Goal: Complete application form

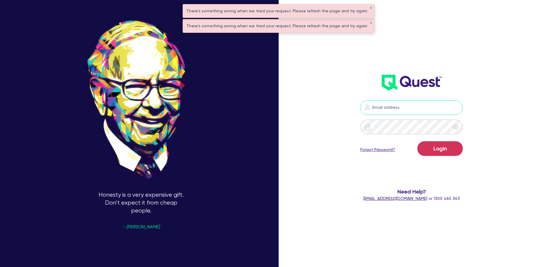
type input "andrew@buttonwoodfinance.com.au"
click at [449, 154] on button "Login" at bounding box center [439, 148] width 45 height 15
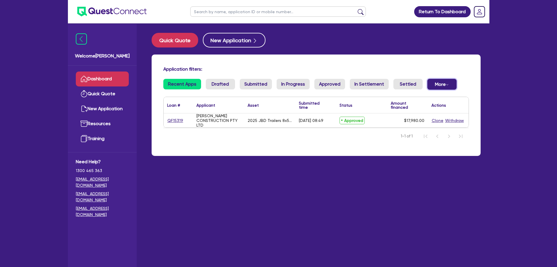
click at [439, 80] on button "More Withdrawn Declined" at bounding box center [441, 84] width 29 height 11
click at [435, 60] on div "Application filters: Recent Apps Drafted Submitted In Progress Approved In Sett…" at bounding box center [316, 104] width 329 height 101
click at [207, 124] on div "[PERSON_NAME] CONSTRUCTION PTY LTD" at bounding box center [218, 120] width 44 height 14
click at [182, 119] on link "QF15319" at bounding box center [175, 120] width 16 height 7
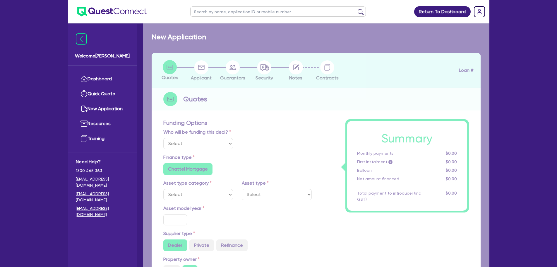
select select "Quest Finance - Own Book"
select select "PRIMARY_ASSETS"
type input "2025"
type input "18,480"
type input "500"
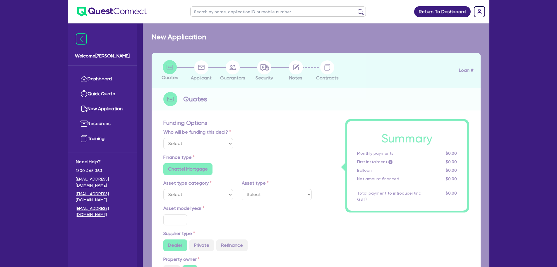
type input "10"
type input "1,798"
type input "17.95"
type input "1,200"
select select "TRAILERS"
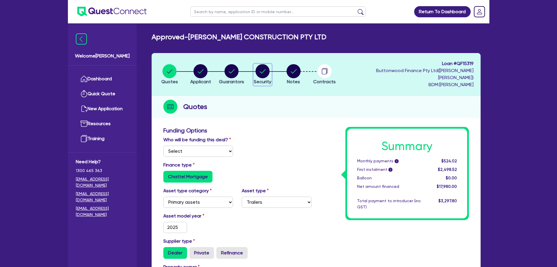
click at [269, 71] on circle "button" at bounding box center [262, 71] width 14 height 14
select select "PRIMARY_ASSETS"
select select "TRAILERS"
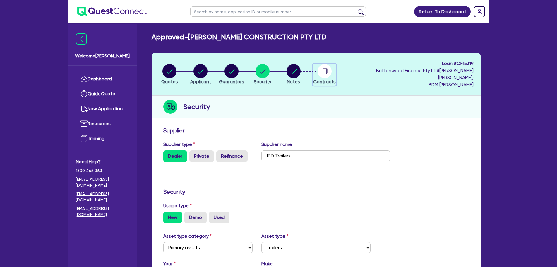
click at [326, 67] on circle "button" at bounding box center [325, 71] width 14 height 14
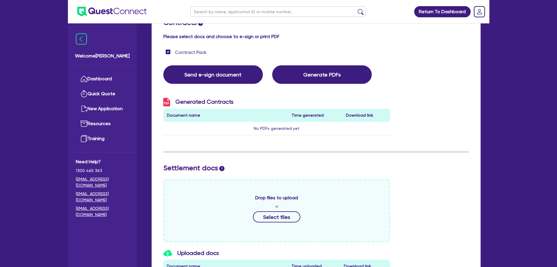
scroll to position [195, 0]
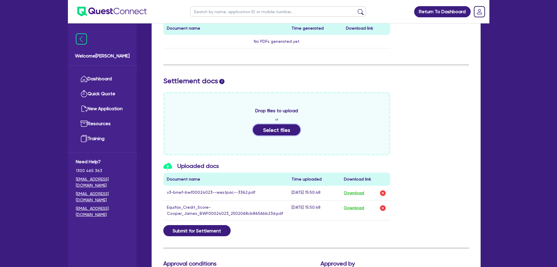
click at [271, 124] on button "Select files" at bounding box center [276, 129] width 47 height 11
click at [284, 124] on button "Select files" at bounding box center [276, 129] width 47 height 11
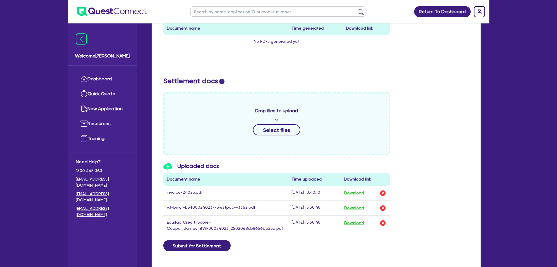
click at [457, 148] on div "Drop files to upload or Select files" at bounding box center [316, 123] width 314 height 63
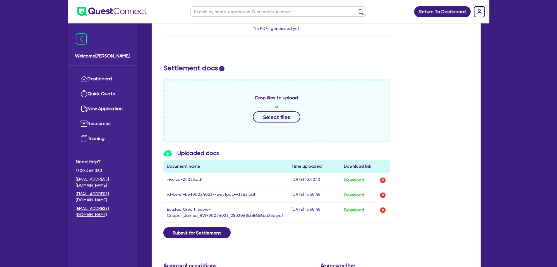
scroll to position [273, 0]
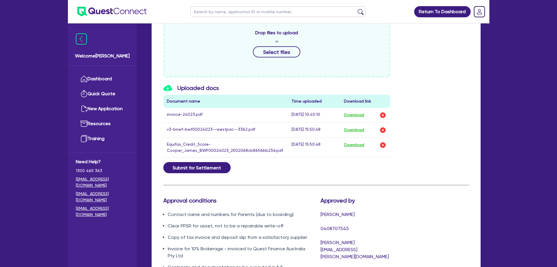
click at [406, 188] on div "Contracts i Please select docs and choose to e-sign or print PDF Contract Pack …" at bounding box center [316, 64] width 306 height 421
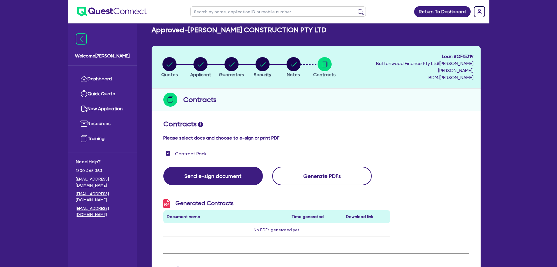
scroll to position [0, 0]
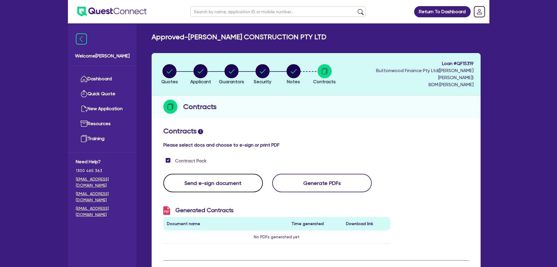
click at [213, 177] on button "Send e-sign document" at bounding box center [213, 183] width 100 height 18
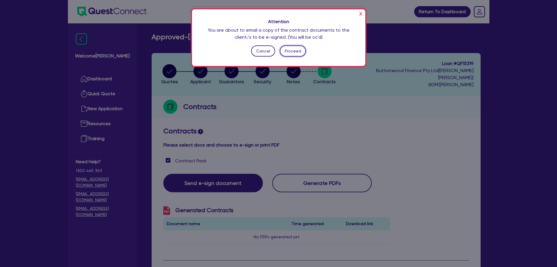
click at [292, 50] on button "Proceed" at bounding box center [293, 50] width 26 height 11
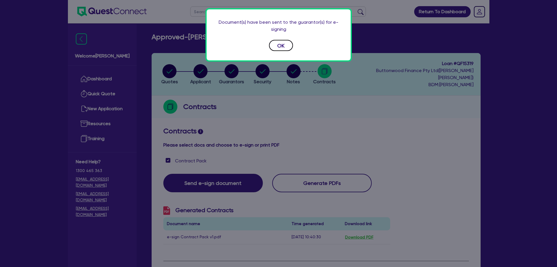
click at [284, 47] on button "OK" at bounding box center [281, 45] width 24 height 11
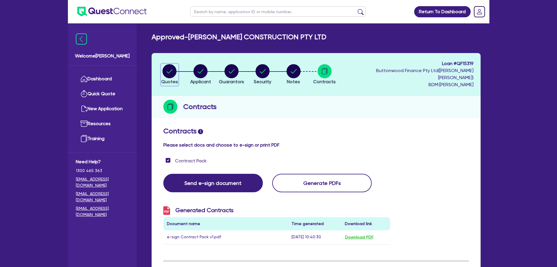
click at [173, 65] on circle "button" at bounding box center [169, 71] width 14 height 14
select select "Quest Finance - Own Book"
select select "PRIMARY_ASSETS"
select select "TRAILERS"
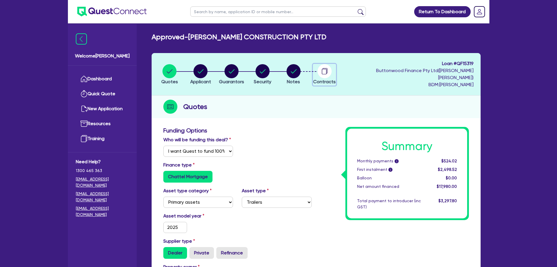
click at [327, 68] on icon "button" at bounding box center [325, 71] width 5 height 6
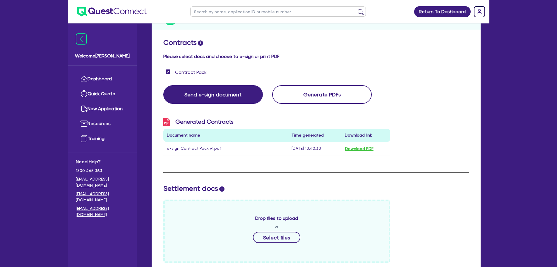
scroll to position [10, 0]
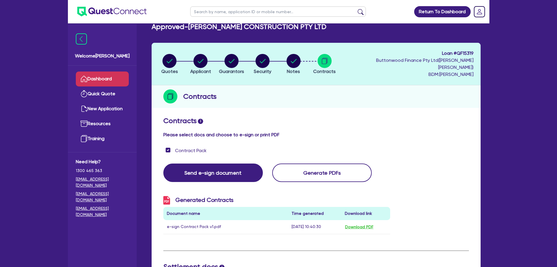
click at [118, 78] on link "Dashboard" at bounding box center [102, 78] width 53 height 15
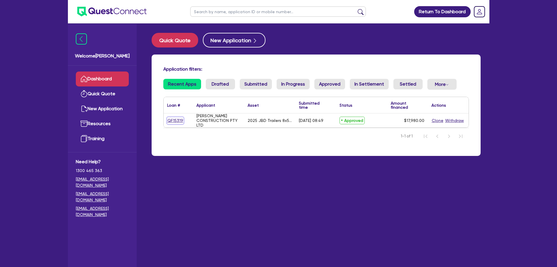
click at [179, 119] on link "QF15319" at bounding box center [175, 120] width 16 height 7
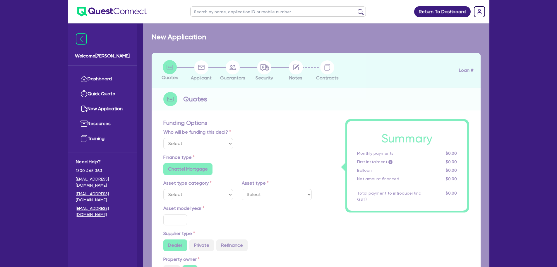
select select "Quest Finance - Own Book"
select select "PRIMARY_ASSETS"
type input "2025"
type input "18,480"
type input "500"
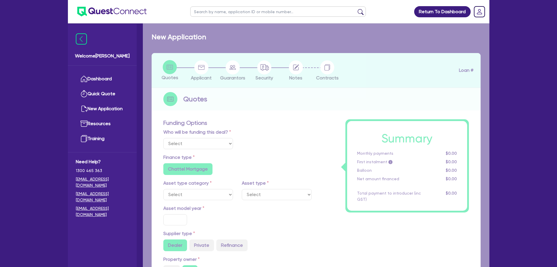
type input "10"
type input "1,798"
type input "17.95"
type input "1,200"
select select "TRAILERS"
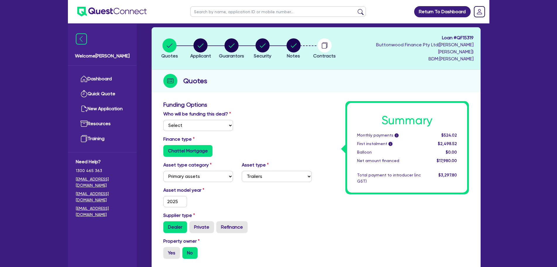
scroll to position [39, 0]
